Goal: Information Seeking & Learning: Learn about a topic

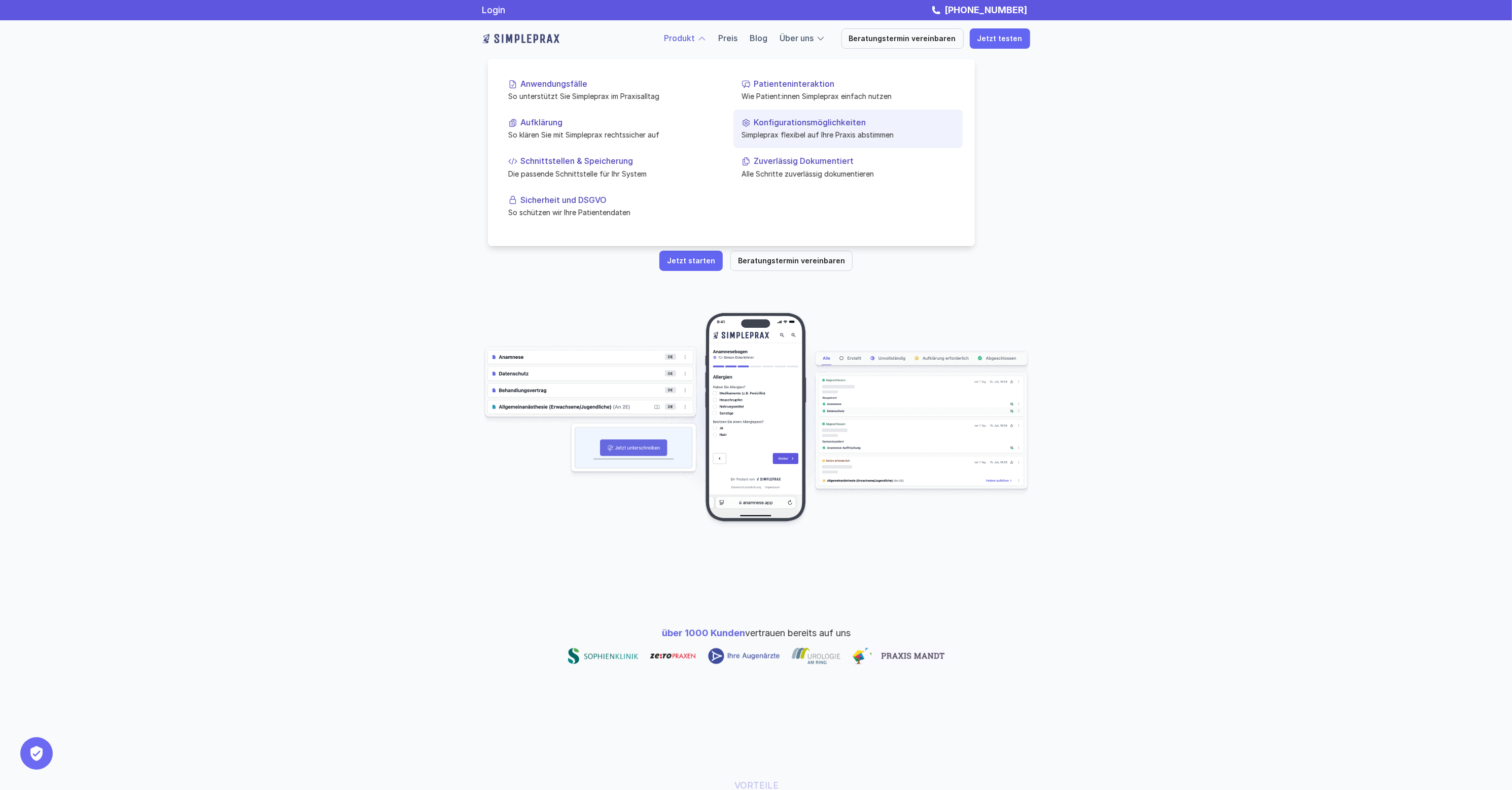
click at [806, 130] on p "Simpleprax flexibel auf Ihre Praxis abstimmen" at bounding box center [848, 134] width 213 height 10
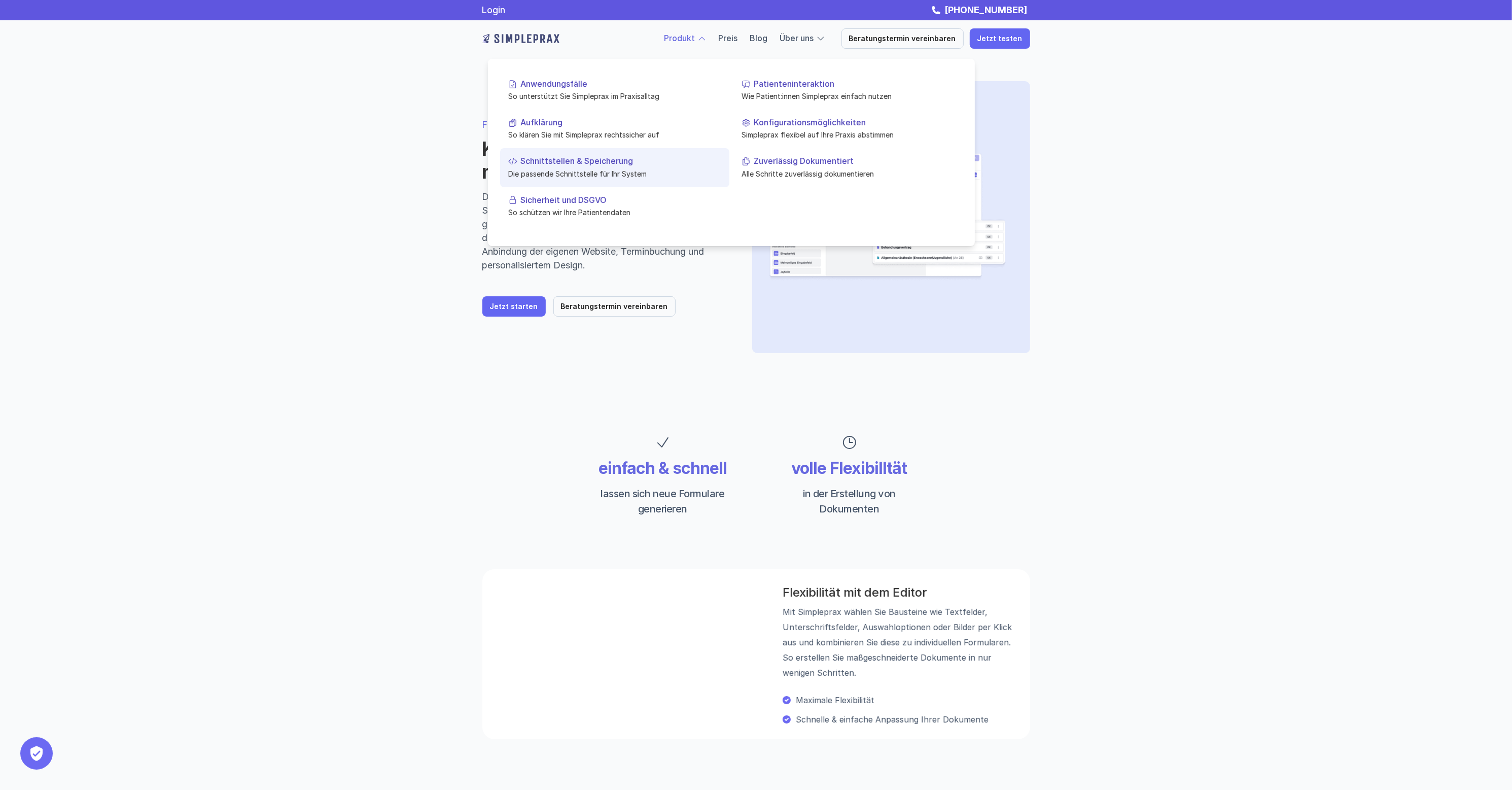
click at [569, 165] on p "Schnittstellen & Speicherung" at bounding box center [620, 161] width 201 height 10
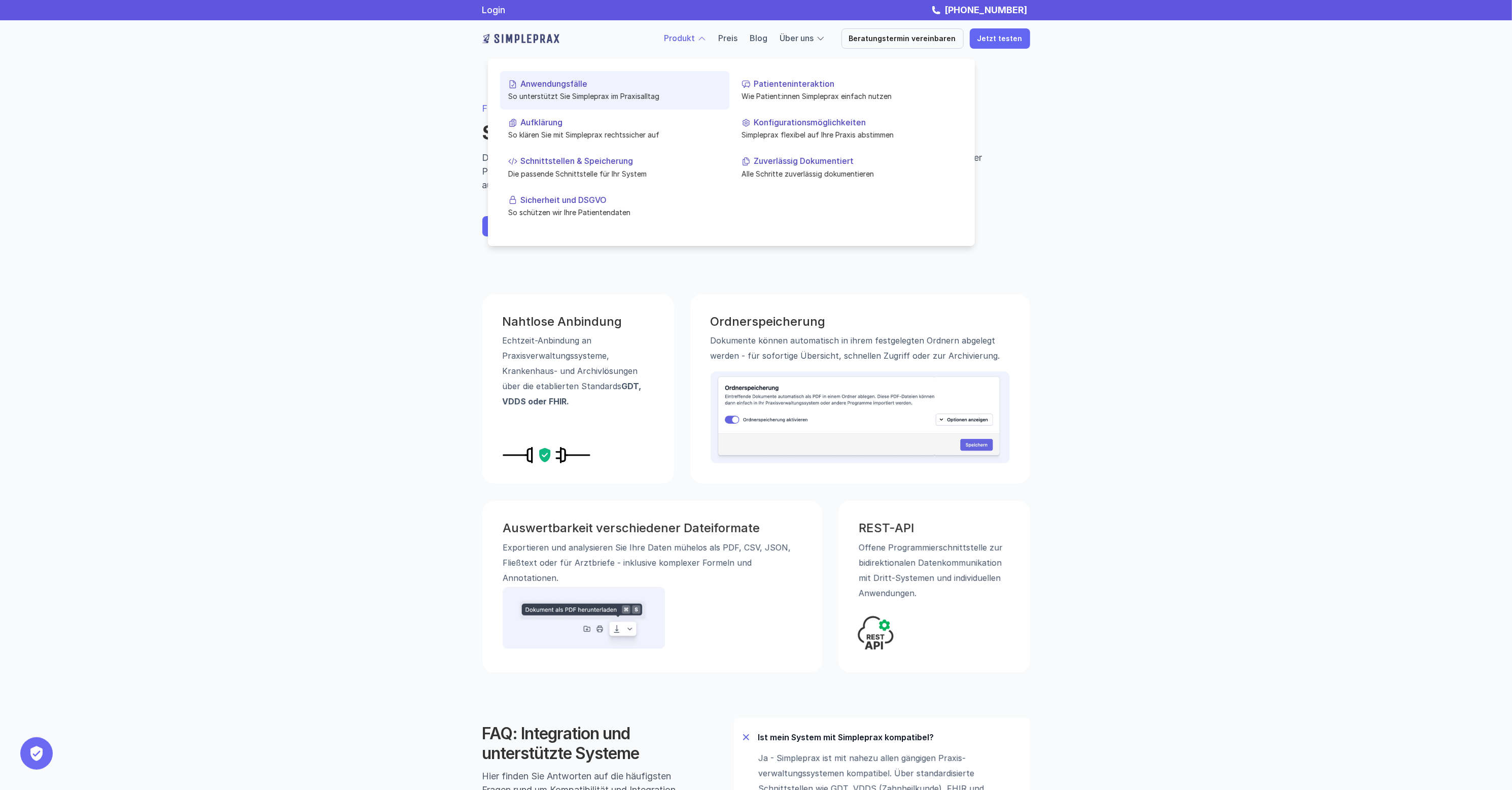
click at [618, 98] on p "So unterstützt Sie Simpleprax im Praxisalltag" at bounding box center [615, 96] width 213 height 10
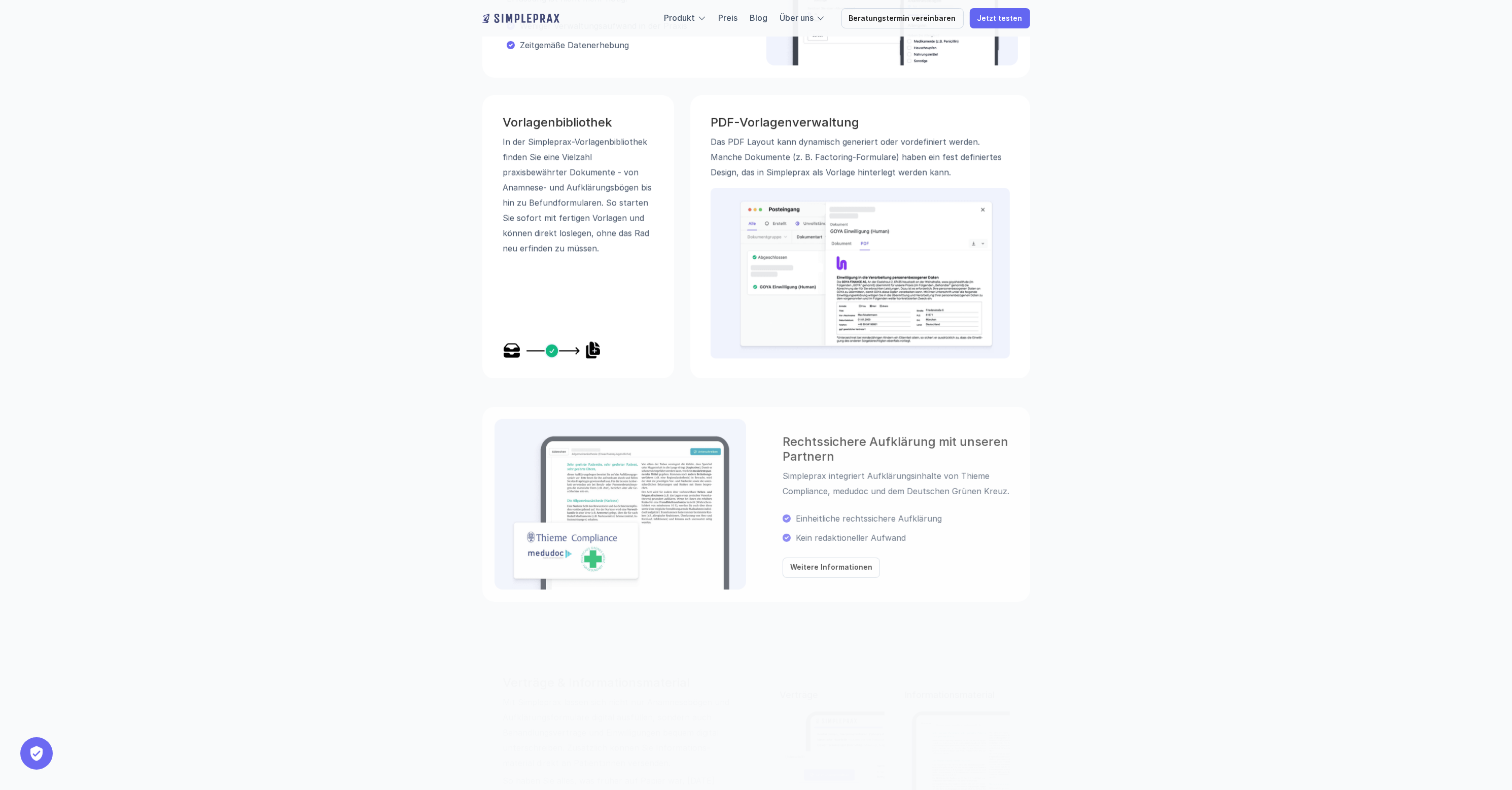
scroll to position [541, 0]
